Goal: Information Seeking & Learning: Learn about a topic

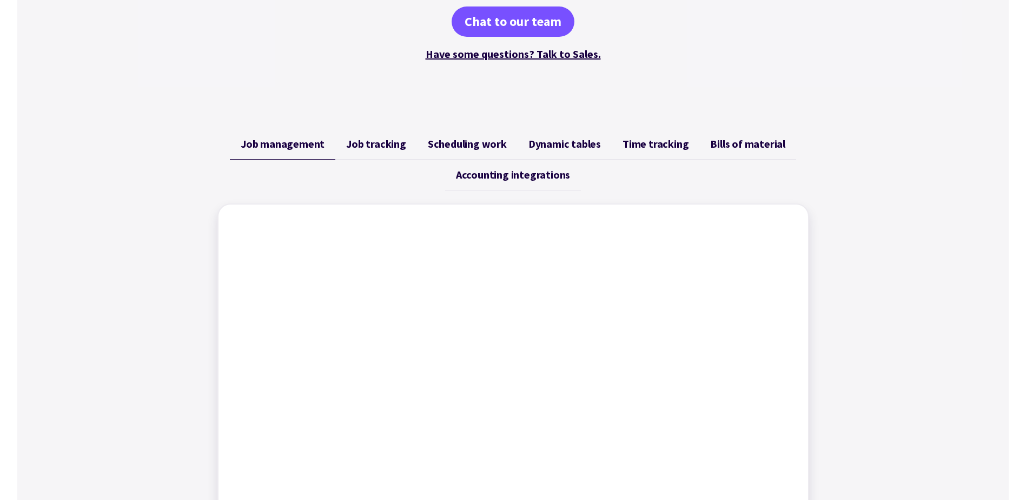
scroll to position [324, 0]
click at [509, 176] on span "Accounting integrations" at bounding box center [513, 175] width 114 height 13
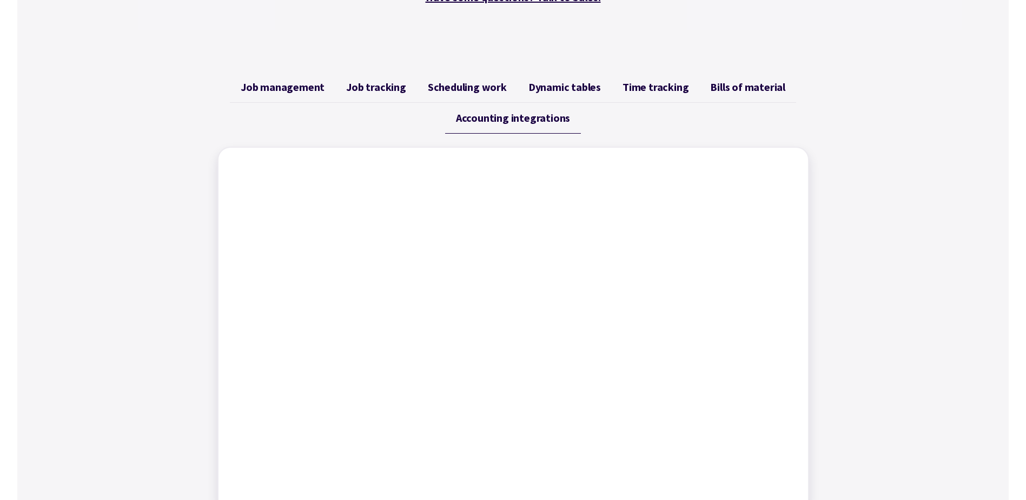
scroll to position [270, 0]
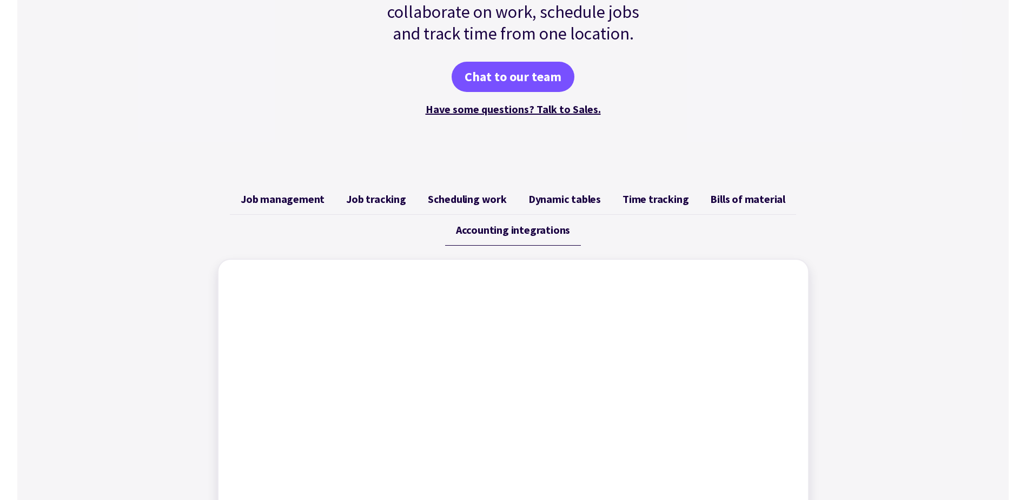
click at [287, 201] on span "Job management" at bounding box center [283, 198] width 84 height 13
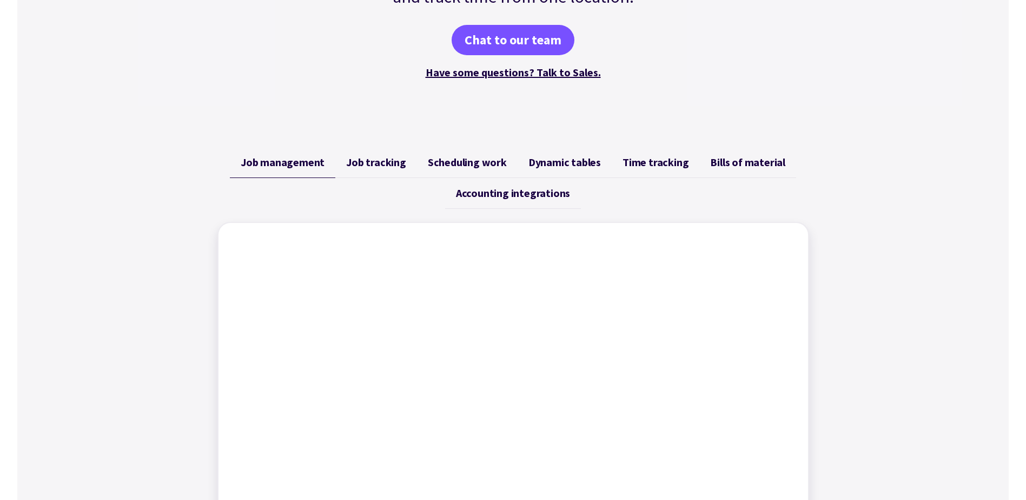
scroll to position [324, 0]
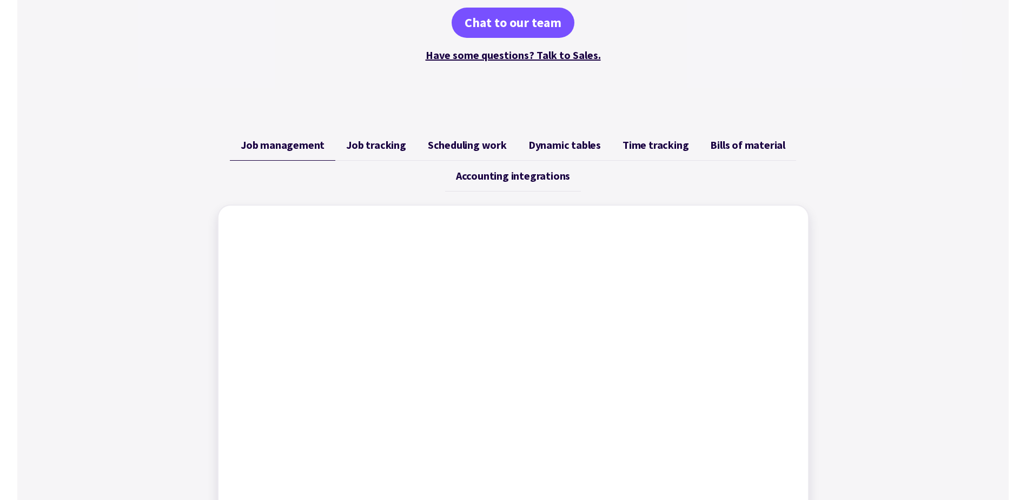
click at [380, 143] on span "Job tracking" at bounding box center [376, 144] width 60 height 13
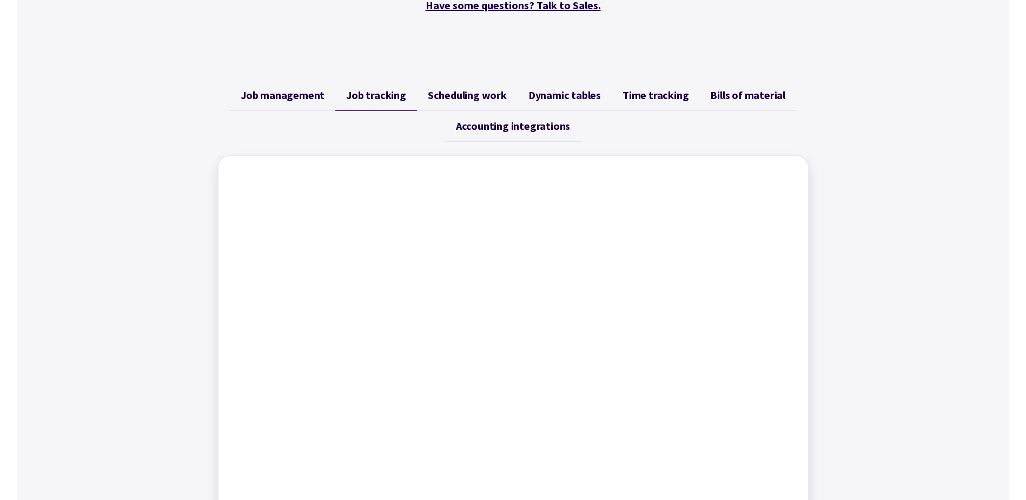
scroll to position [433, 0]
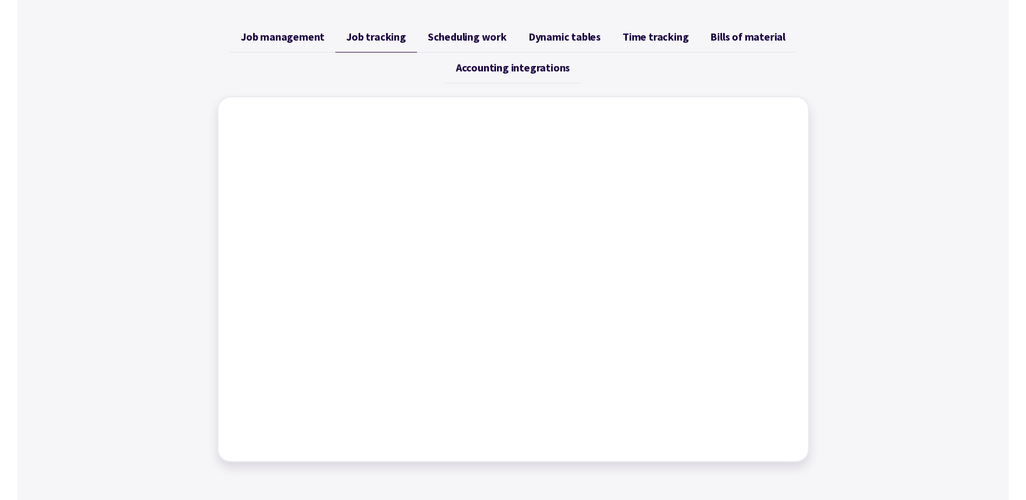
click at [464, 32] on span "Scheduling work" at bounding box center [467, 36] width 79 height 13
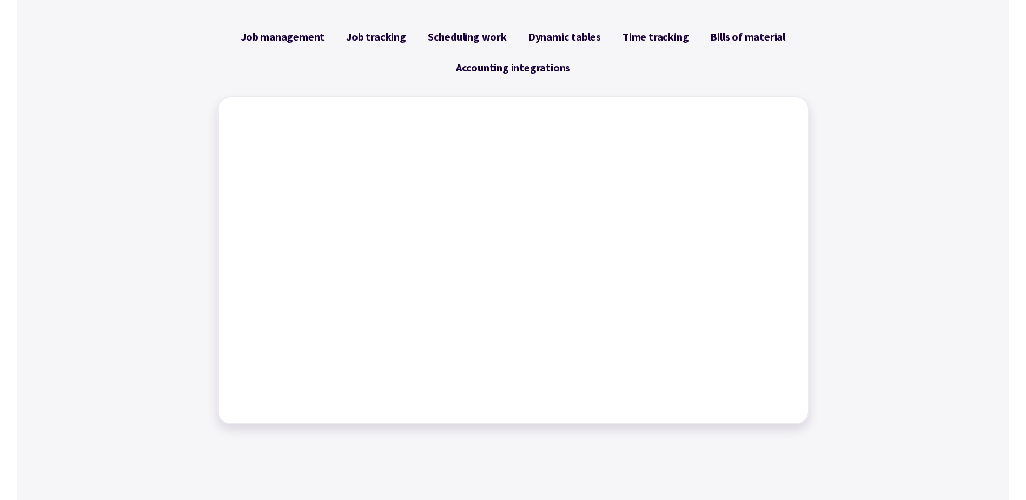
click at [946, 170] on div "Job management Job tracking Scheduling work Dynamic tables Time tracking Bills …" at bounding box center [512, 223] width 991 height 428
click at [578, 32] on span "Dynamic tables" at bounding box center [564, 36] width 72 height 13
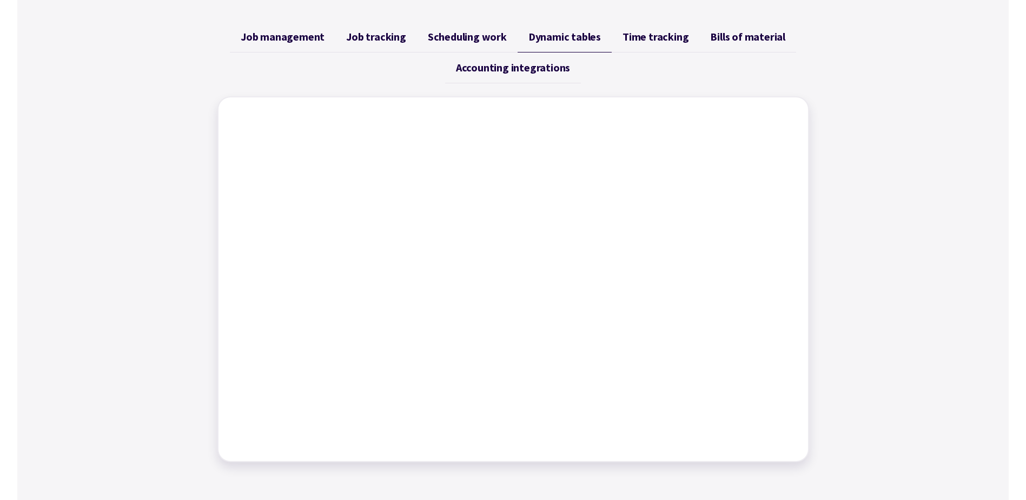
click at [652, 34] on span "Time tracking" at bounding box center [655, 36] width 66 height 13
click at [899, 227] on div "Job management Job tracking Scheduling work Dynamic tables Time tracking Bills …" at bounding box center [512, 242] width 991 height 466
click at [377, 38] on span "Job tracking" at bounding box center [376, 36] width 60 height 13
click at [909, 145] on div "Job management Job tracking Scheduling work Dynamic tables Time tracking Bills …" at bounding box center [512, 242] width 991 height 466
click at [474, 44] on link "Scheduling work" at bounding box center [467, 37] width 101 height 31
